Goal: Transaction & Acquisition: Obtain resource

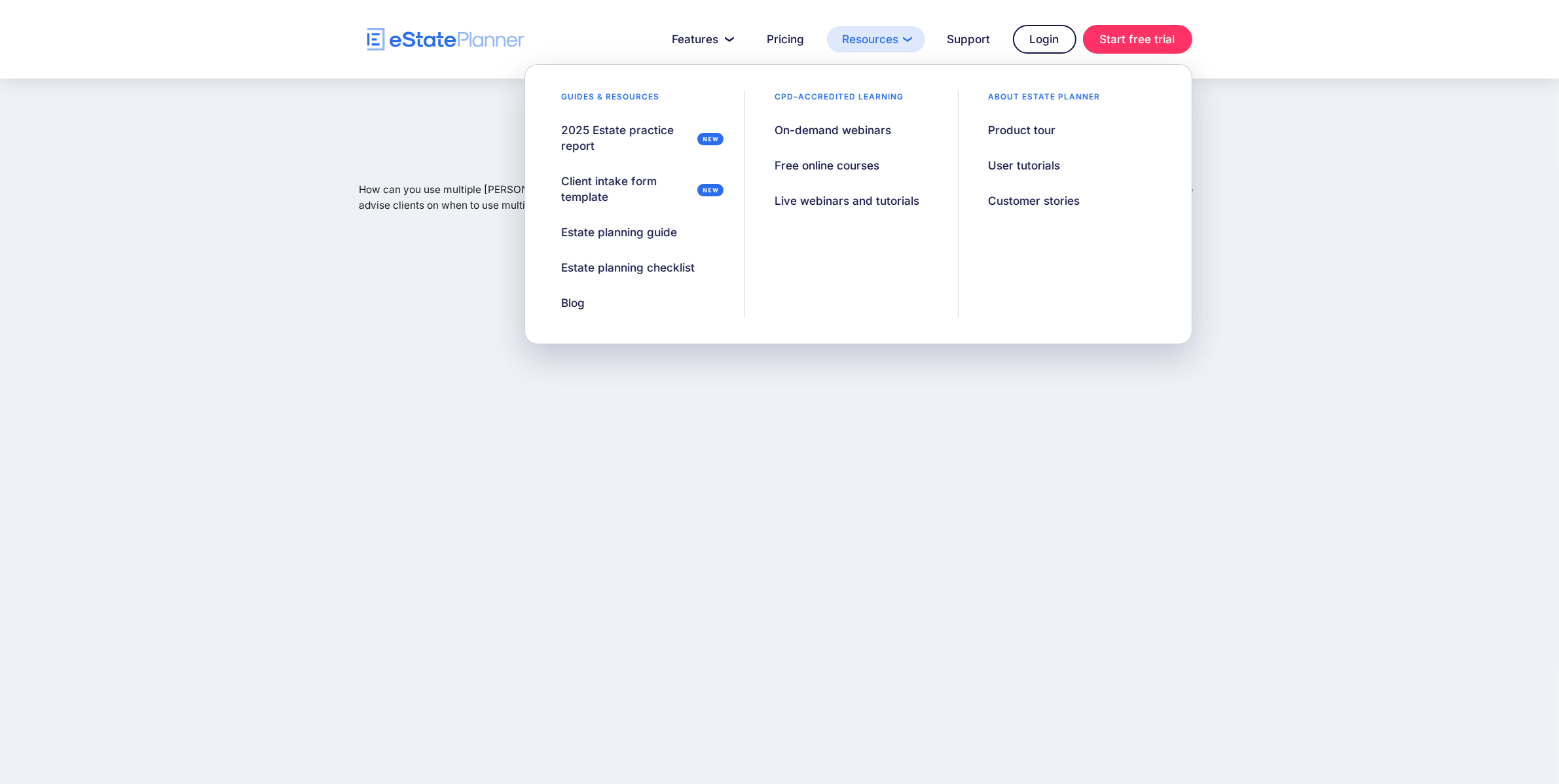
click at [869, 40] on link "Resources" at bounding box center [876, 39] width 98 height 26
click at [609, 129] on div "2025 Estate practice report" at bounding box center [627, 138] width 131 height 32
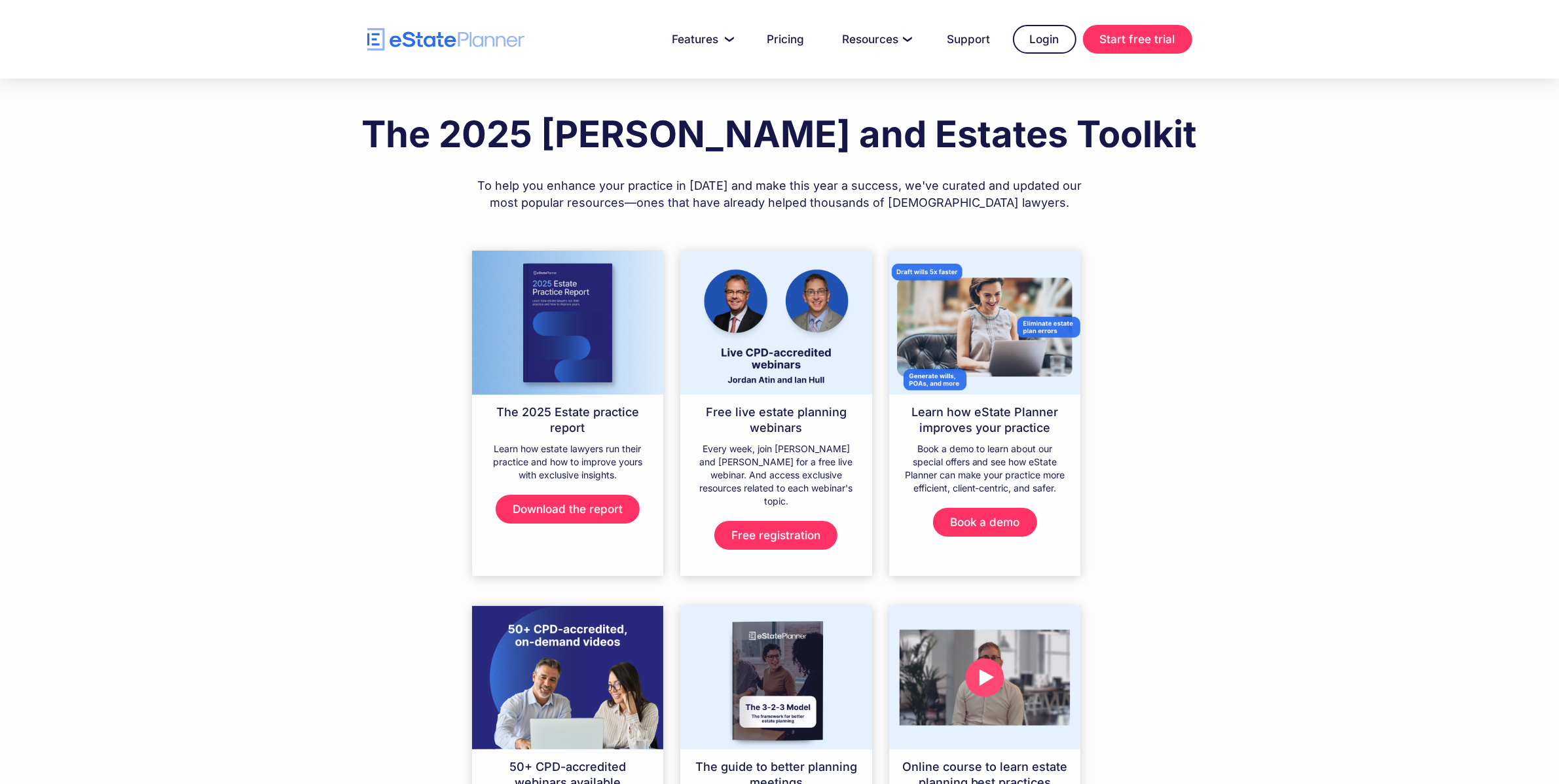
click at [548, 393] on img at bounding box center [567, 322] width 192 height 144
click at [541, 508] on link "Download the report" at bounding box center [567, 509] width 144 height 28
click at [541, 511] on link "Download the report" at bounding box center [567, 509] width 144 height 28
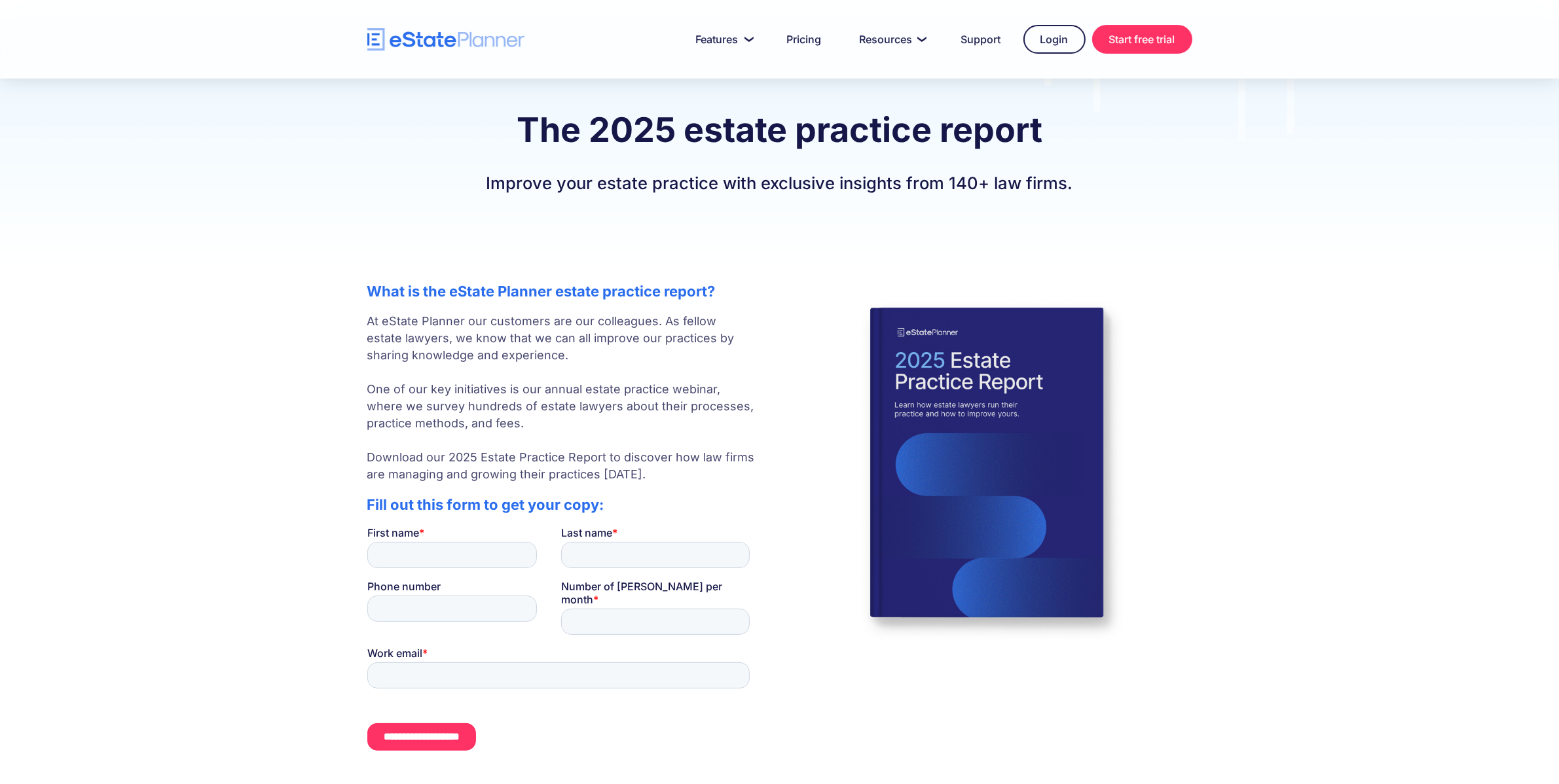
scroll to position [59, 0]
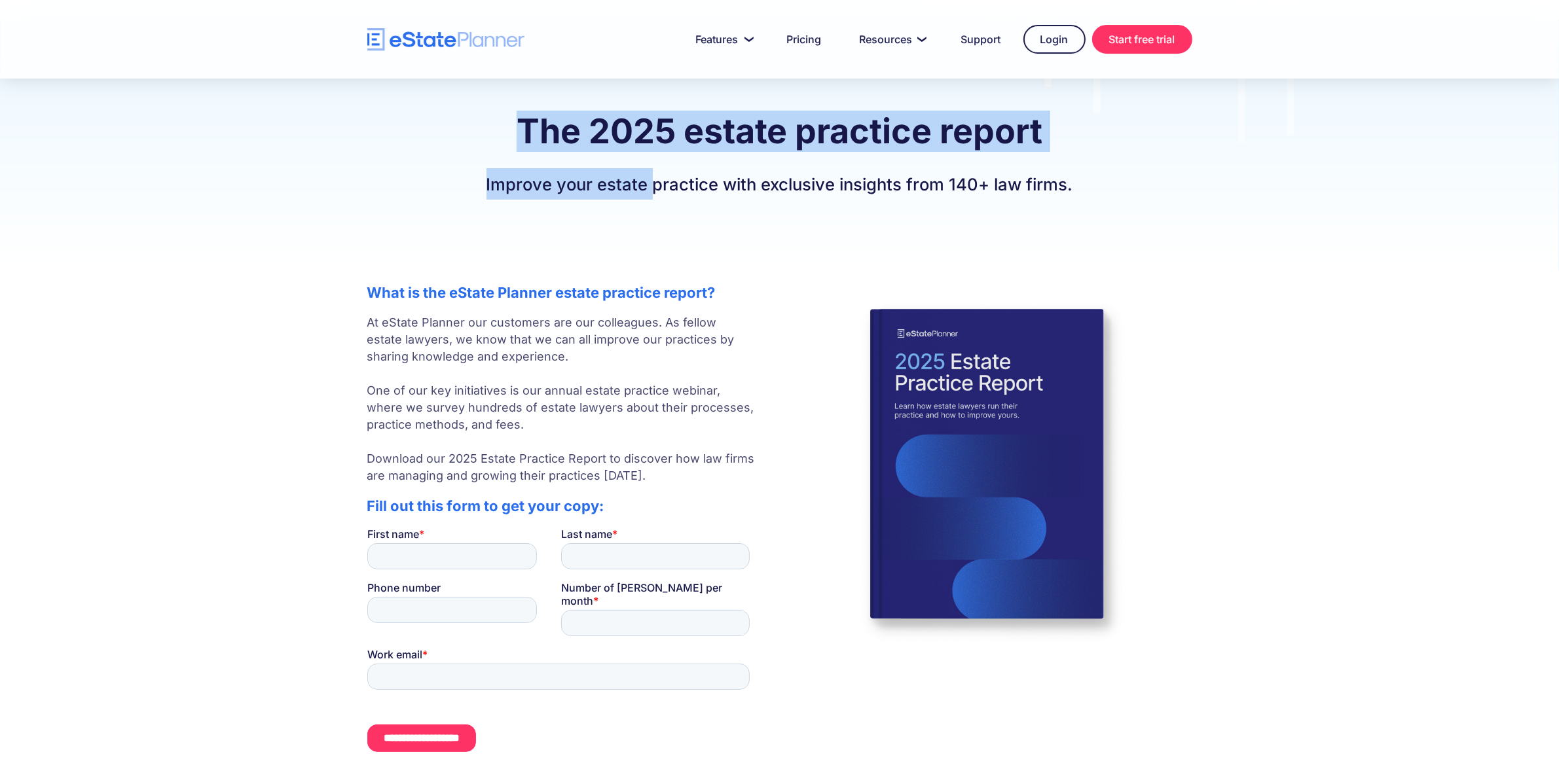
drag, startPoint x: 525, startPoint y: 125, endPoint x: 655, endPoint y: 193, distance: 146.7
click at [655, 193] on div "The 2025 estate practice report Improve your estate practice with exclusive ins…" at bounding box center [780, 155] width 864 height 89
click at [391, 185] on h2 "Improve your estate practice with exclusive insights from 140+ law firms." at bounding box center [780, 183] width 825 height 32
